Goal: Information Seeking & Learning: Learn about a topic

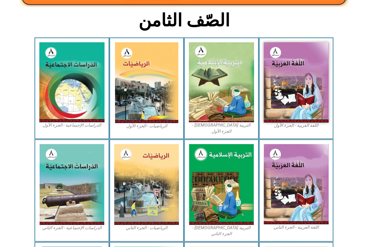
scroll to position [130, 0]
click at [235, 106] on img at bounding box center [221, 82] width 65 height 80
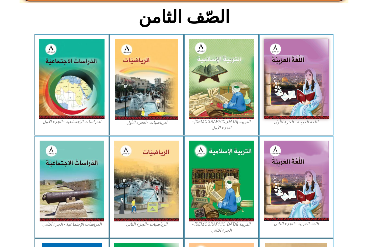
scroll to position [107, 0]
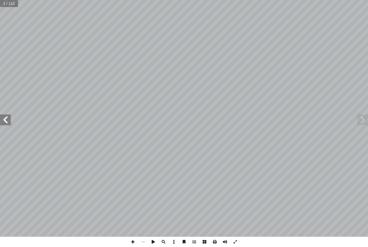
click at [10, 117] on span at bounding box center [5, 119] width 11 height 11
click at [10, 120] on span at bounding box center [5, 119] width 11 height 11
click at [9, 124] on span at bounding box center [5, 119] width 11 height 11
click at [4, 123] on span at bounding box center [5, 119] width 11 height 11
click at [362, 118] on span at bounding box center [362, 119] width 11 height 11
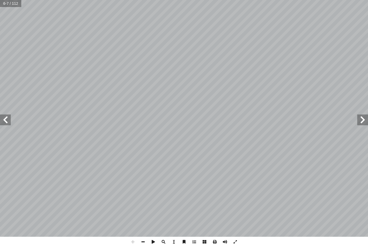
click at [10, 120] on span at bounding box center [5, 119] width 11 height 11
click at [10, 118] on span at bounding box center [5, 119] width 11 height 11
click at [8, 124] on span at bounding box center [5, 119] width 11 height 11
click at [3, 125] on span at bounding box center [5, 119] width 11 height 11
click at [357, 118] on span at bounding box center [362, 119] width 11 height 11
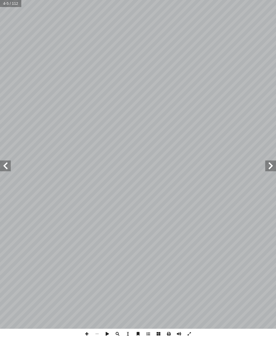
click at [267, 166] on span at bounding box center [270, 166] width 11 height 11
click at [266, 169] on span at bounding box center [270, 166] width 11 height 11
click at [9, 161] on span at bounding box center [5, 166] width 11 height 11
click at [10, 166] on span at bounding box center [5, 166] width 11 height 11
click at [10, 164] on span at bounding box center [5, 166] width 11 height 11
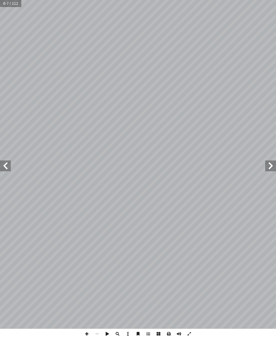
click at [269, 163] on span at bounding box center [270, 166] width 11 height 11
click at [10, 164] on span at bounding box center [5, 166] width 11 height 11
click at [268, 165] on span at bounding box center [270, 166] width 11 height 11
click at [269, 169] on span at bounding box center [270, 166] width 11 height 11
click at [266, 167] on span at bounding box center [270, 166] width 11 height 11
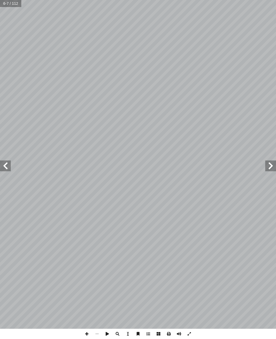
click at [266, 168] on span at bounding box center [270, 166] width 11 height 11
click at [8, 170] on span at bounding box center [5, 166] width 11 height 11
click at [10, 169] on span at bounding box center [5, 166] width 11 height 11
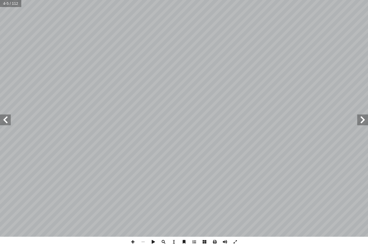
click at [360, 120] on span at bounding box center [362, 119] width 11 height 11
click at [365, 121] on span at bounding box center [362, 119] width 11 height 11
click at [7, 122] on span at bounding box center [5, 119] width 11 height 11
click at [4, 121] on span at bounding box center [5, 119] width 11 height 11
click at [9, 119] on span at bounding box center [5, 119] width 11 height 11
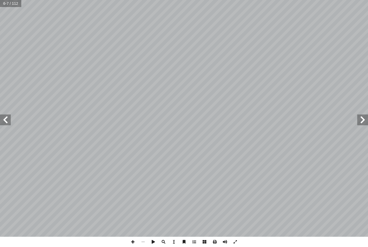
click at [9, 120] on span at bounding box center [5, 119] width 11 height 11
